Goal: Transaction & Acquisition: Purchase product/service

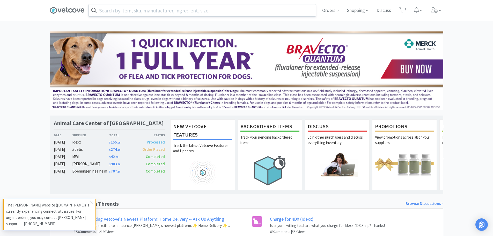
click at [167, 10] on input "text" at bounding box center [202, 10] width 227 height 12
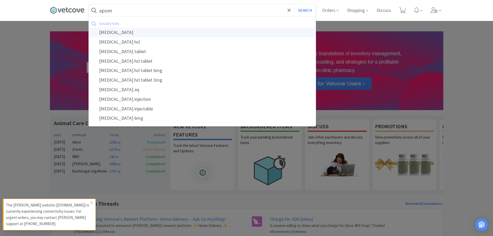
click at [127, 33] on div "[MEDICAL_DATA]" at bounding box center [202, 33] width 227 height 10
type input "[MEDICAL_DATA]"
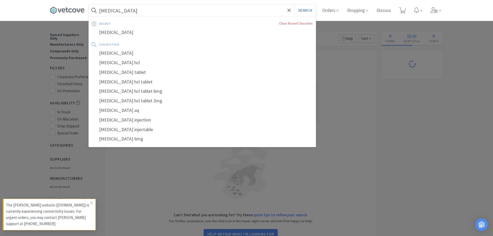
click at [144, 11] on input "[MEDICAL_DATA]" at bounding box center [202, 10] width 227 height 12
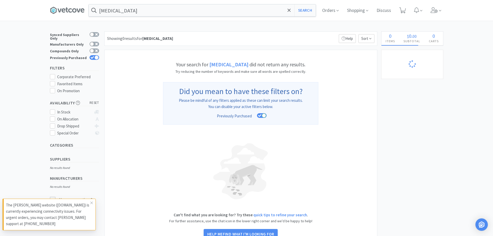
click at [31, 66] on div at bounding box center [246, 118] width 493 height 236
click at [92, 56] on icon at bounding box center [93, 57] width 4 height 3
checkbox input "false"
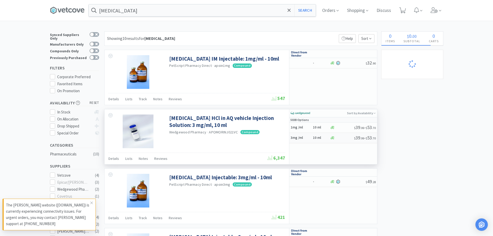
select select "1"
select select "2"
select select "1"
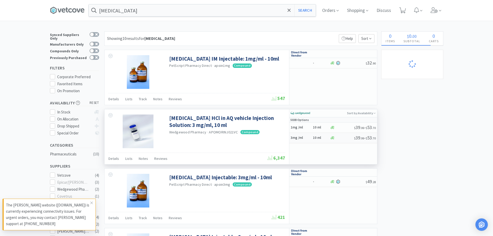
select select "2"
select select "1"
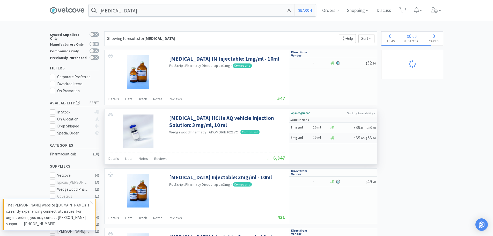
select select "1"
select select "6"
select select "2"
select select "1"
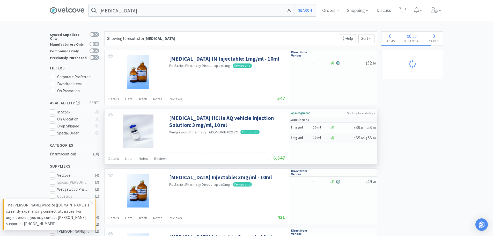
select select "1"
select select "2"
select select "1"
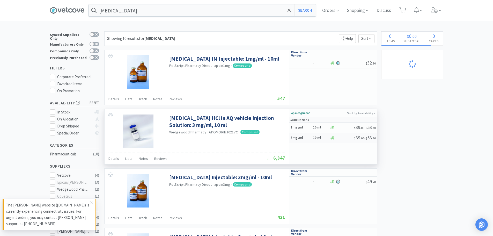
select select "1"
select select "2"
select select "3"
select select "1"
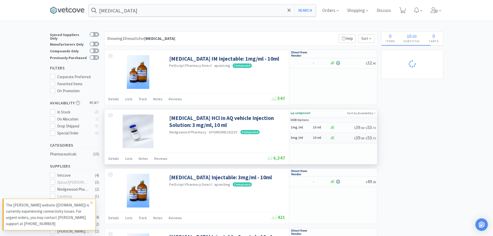
select select "1"
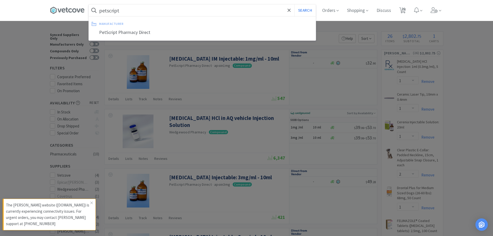
type input "petscript"
click at [294, 4] on button "Search" at bounding box center [304, 10] width 21 height 12
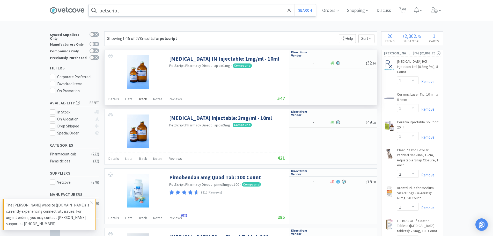
click at [146, 99] on span "Track" at bounding box center [143, 98] width 8 height 5
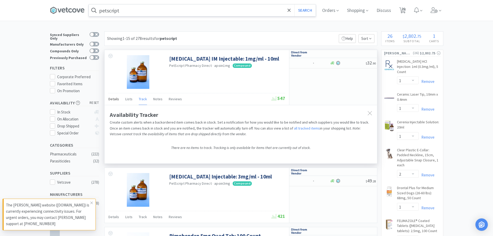
click at [116, 99] on span "Details" at bounding box center [113, 98] width 11 height 5
